Goal: Share content: Share content

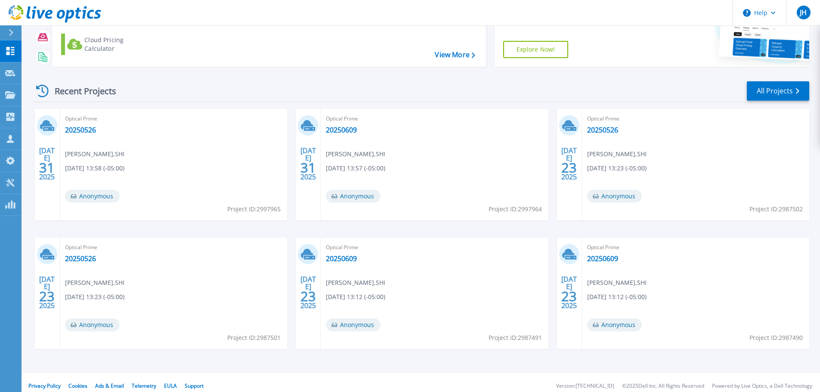
scroll to position [85, 0]
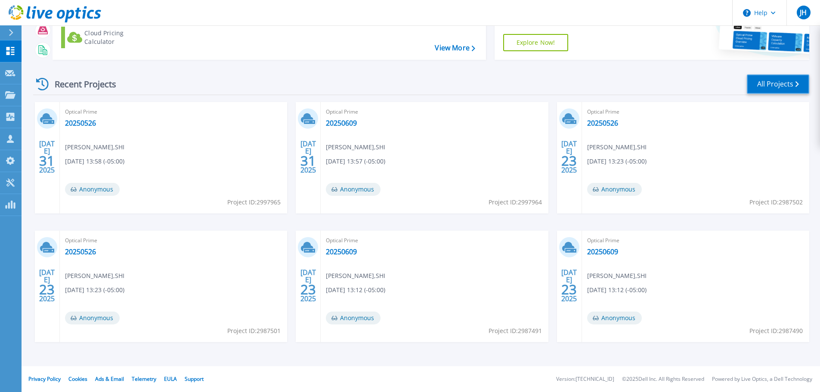
click at [770, 83] on link "All Projects" at bounding box center [778, 83] width 62 height 19
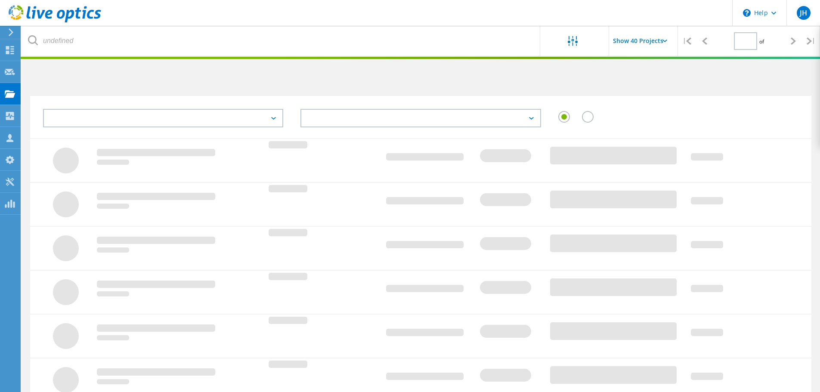
type input "1"
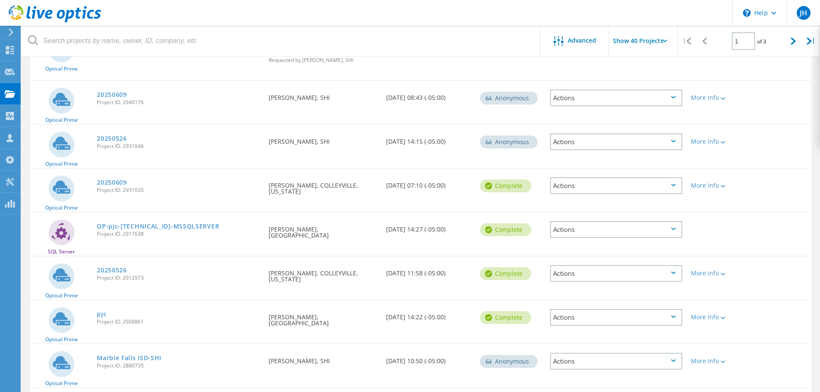
scroll to position [560, 0]
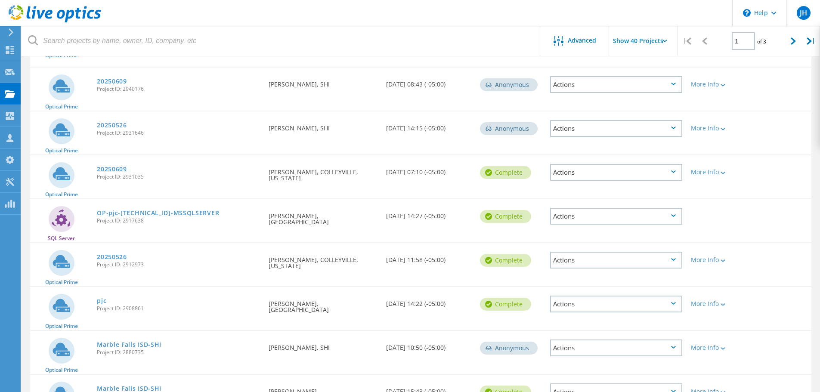
click at [122, 166] on link "20250609" at bounding box center [112, 169] width 30 height 6
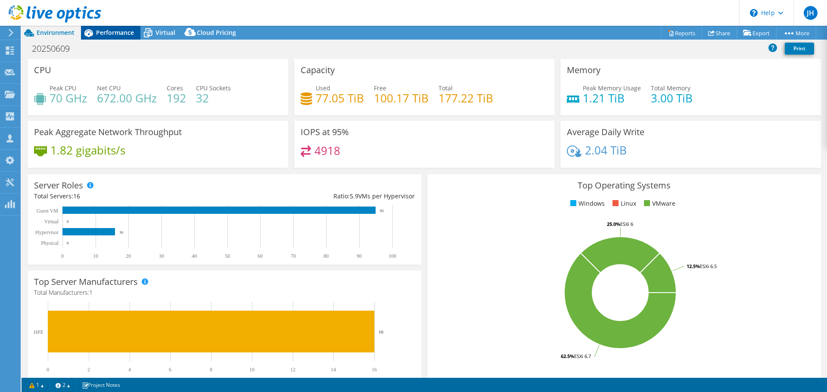
select select "USEast"
click at [130, 33] on span "Performance" at bounding box center [115, 32] width 38 height 8
select select "USEast"
select select "USD"
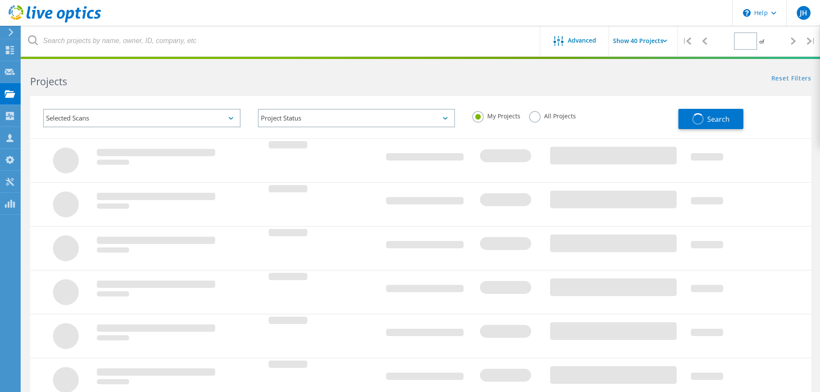
type input "1"
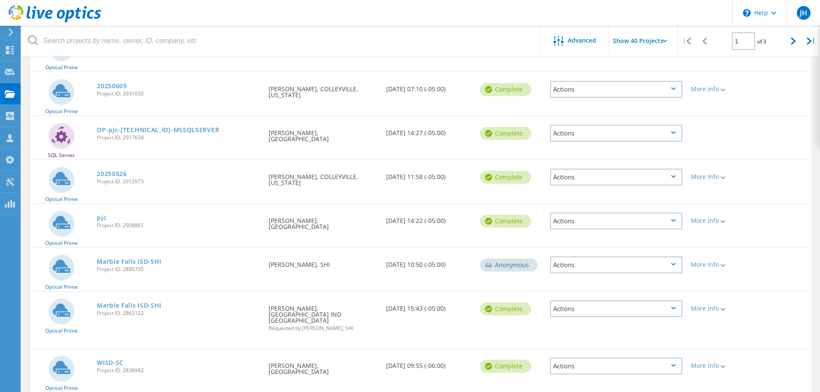
scroll to position [646, 0]
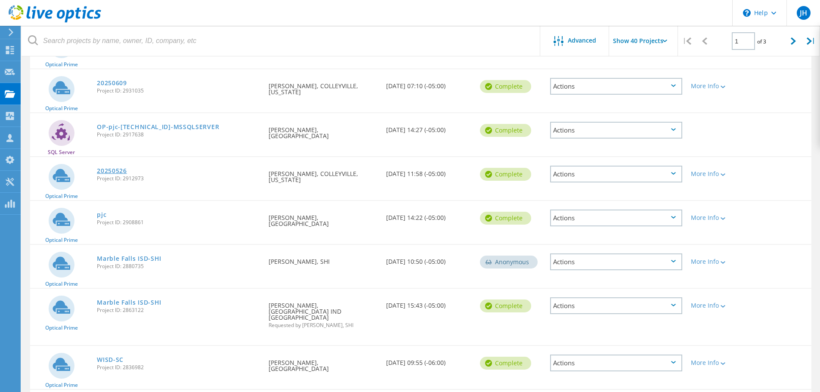
click at [113, 168] on link "20250526" at bounding box center [112, 171] width 30 height 6
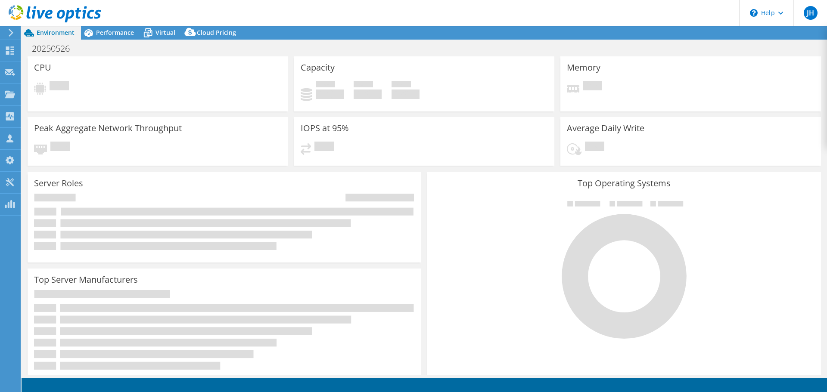
select select "USEast"
select select "USD"
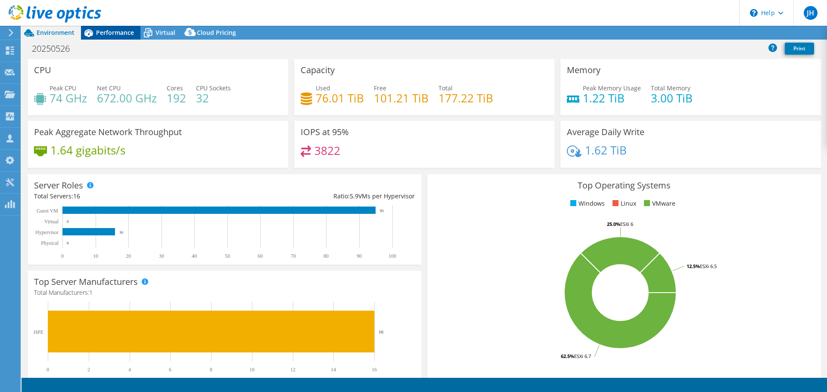
click at [107, 33] on span "Performance" at bounding box center [115, 32] width 38 height 8
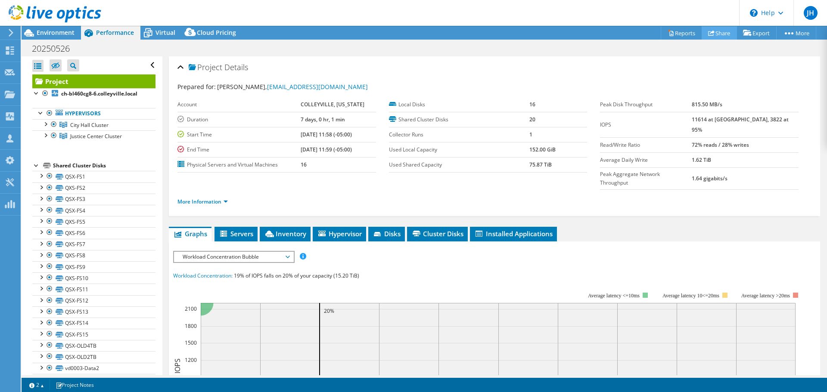
click at [708, 34] on icon at bounding box center [711, 33] width 6 height 6
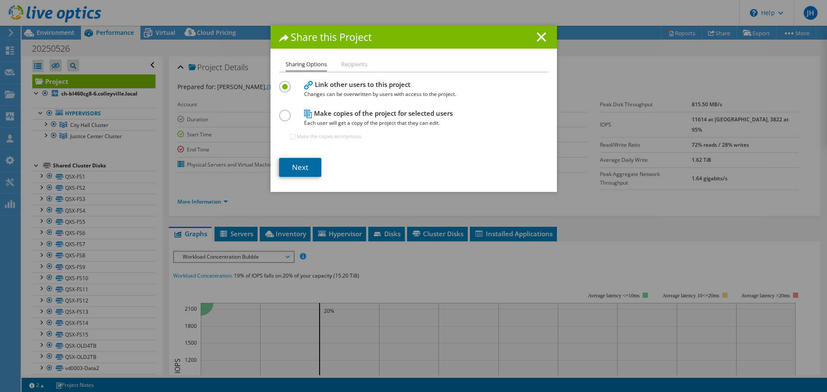
click at [305, 171] on link "Next" at bounding box center [300, 167] width 42 height 19
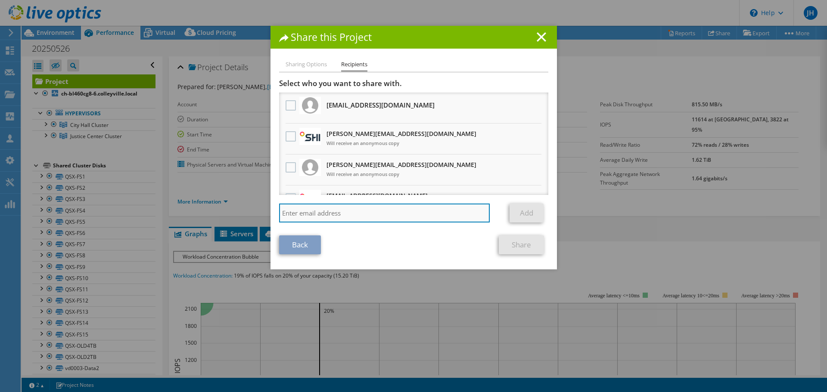
click at [353, 219] on input "search" at bounding box center [384, 213] width 211 height 19
paste input "colleen.corey@tierpoint.com"
type input "colleen.corey@tierpoint.com"
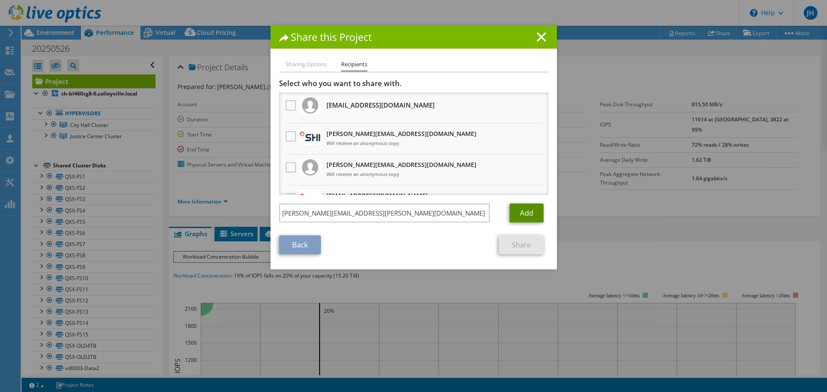
click at [536, 214] on link "Add" at bounding box center [526, 213] width 34 height 19
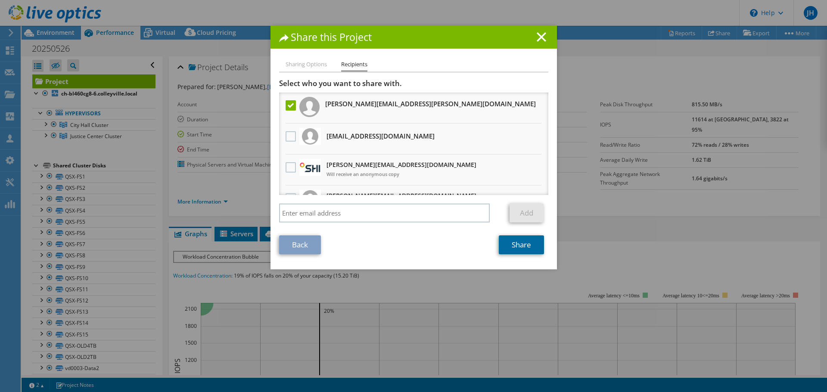
click at [519, 248] on link "Share" at bounding box center [521, 245] width 45 height 19
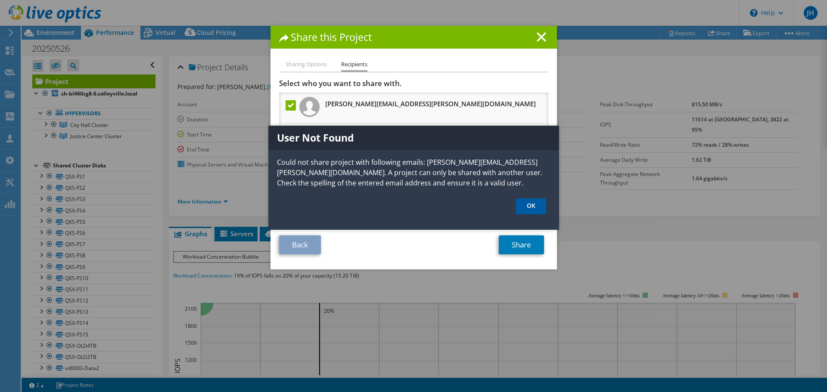
click at [537, 208] on link "OK" at bounding box center [531, 207] width 30 height 16
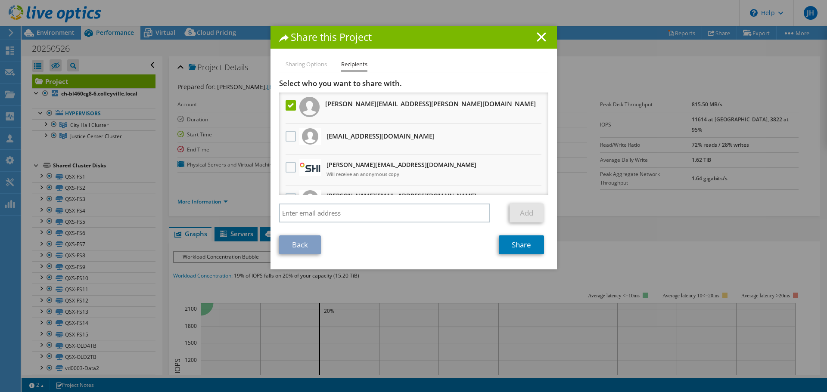
click at [286, 106] on label at bounding box center [292, 105] width 12 height 10
click at [0, 0] on input "checkbox" at bounding box center [0, 0] width 0 height 0
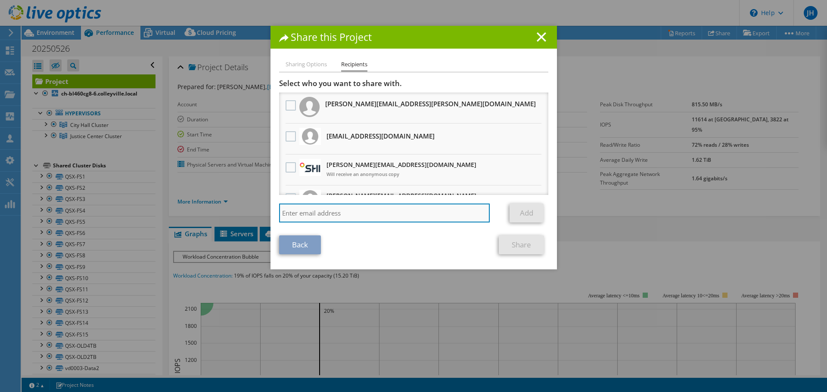
click at [316, 212] on input "search" at bounding box center [384, 213] width 211 height 19
paste input "Melanie.Sunahara@tierpoint.com"
type input "Melanie.Sunahara@tierpoint.com"
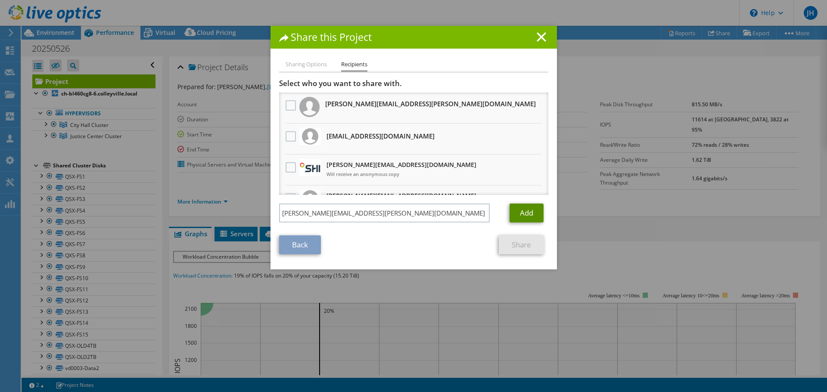
click at [525, 217] on link "Add" at bounding box center [526, 213] width 34 height 19
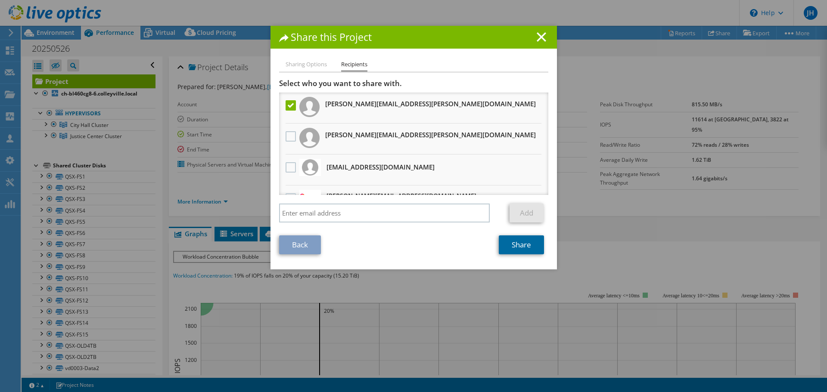
click at [521, 240] on link "Share" at bounding box center [521, 245] width 45 height 19
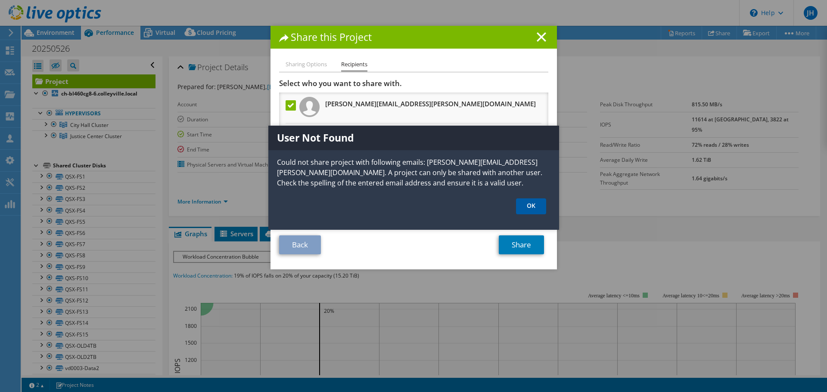
click at [533, 209] on link "OK" at bounding box center [531, 207] width 30 height 16
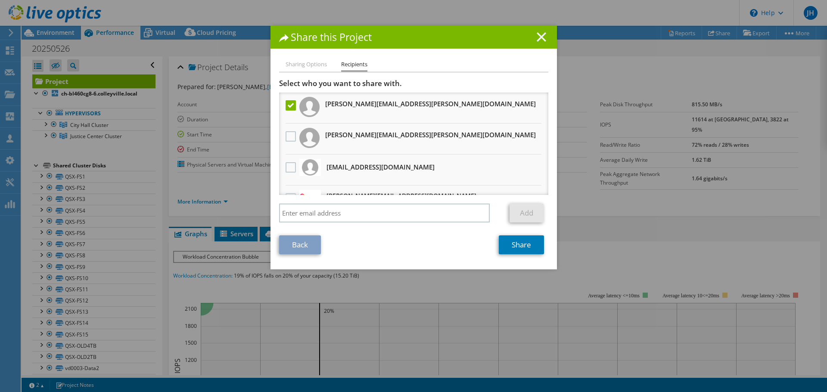
click at [537, 38] on line at bounding box center [541, 37] width 9 height 9
